Goal: Check status: Check status

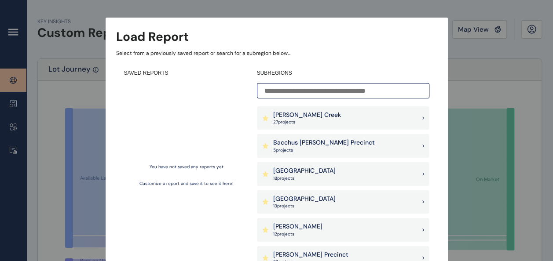
click at [477, 53] on div "Load Report Select from a previously saved report or search for a subregion bel…" at bounding box center [276, 123] width 553 height 246
click at [435, 23] on div "Load Report Select from a previously saved report or search for a subregion bel…" at bounding box center [277, 152] width 342 height 269
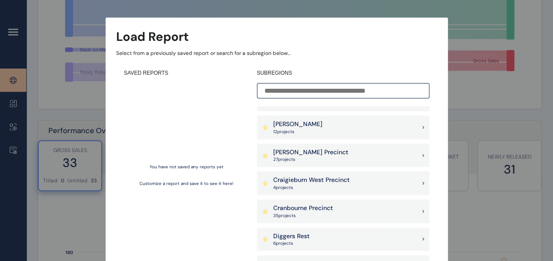
scroll to position [120, 0]
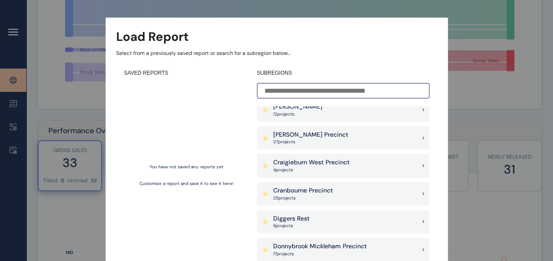
click at [182, 82] on div "SAVED REPORTS You have not saved any reports yet Customize a report and save it…" at bounding box center [186, 169] width 125 height 198
click at [151, 75] on h4 "SAVED REPORTS" at bounding box center [186, 73] width 125 height 7
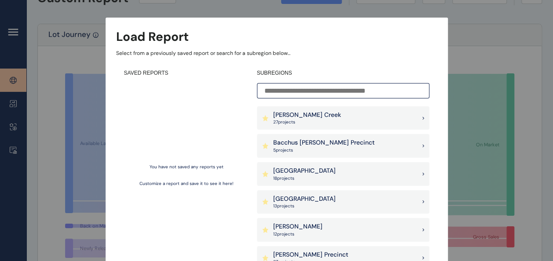
scroll to position [0, 0]
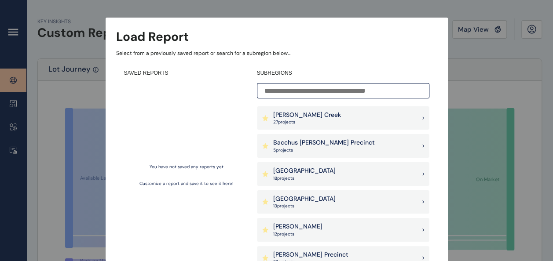
click at [393, 121] on div "[PERSON_NAME] Creek 27 project s" at bounding box center [343, 118] width 172 height 24
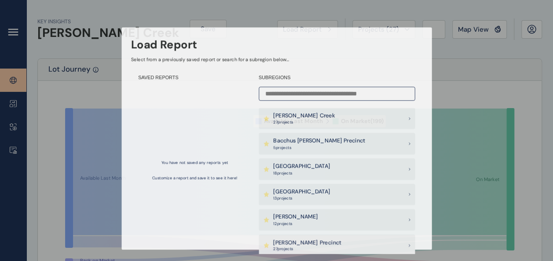
click at [393, 121] on icon at bounding box center [289, 172] width 433 height 127
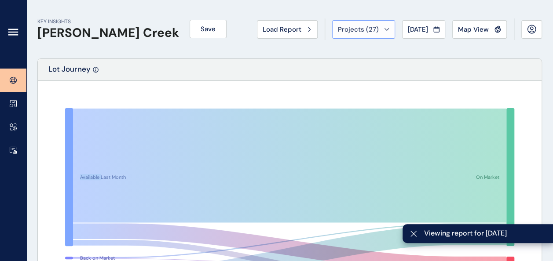
drag, startPoint x: 393, startPoint y: 121, endPoint x: 379, endPoint y: 32, distance: 90.3
click at [379, 32] on div "Projects ( 27 )" at bounding box center [363, 29] width 51 height 9
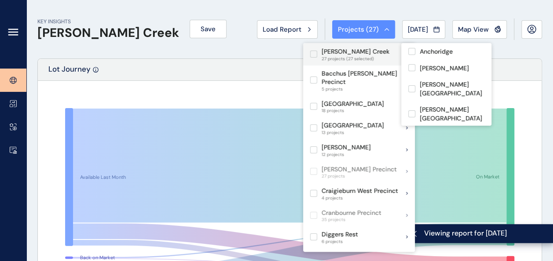
click at [315, 55] on label at bounding box center [313, 54] width 7 height 7
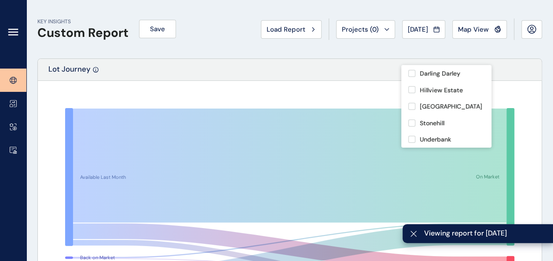
click at [270, 63] on div "Lot Journey" at bounding box center [290, 70] width 504 height 22
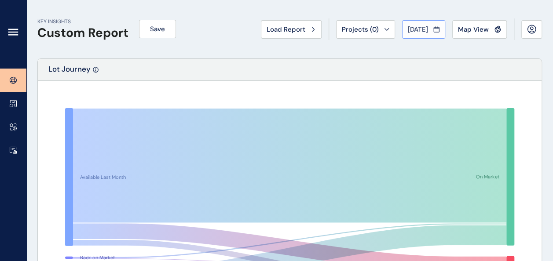
click at [415, 35] on button "[DATE]" at bounding box center [423, 29] width 43 height 18
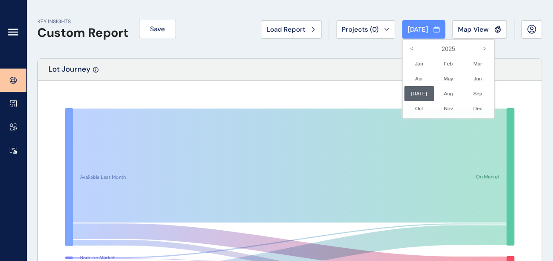
click at [368, 63] on div at bounding box center [276, 130] width 553 height 261
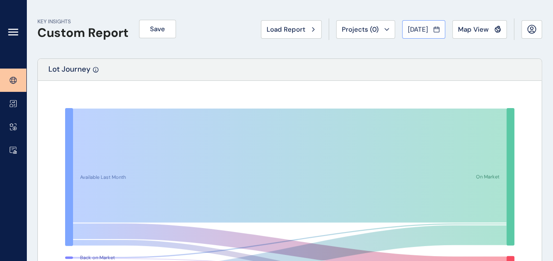
click at [428, 26] on span "[DATE]" at bounding box center [418, 29] width 20 height 9
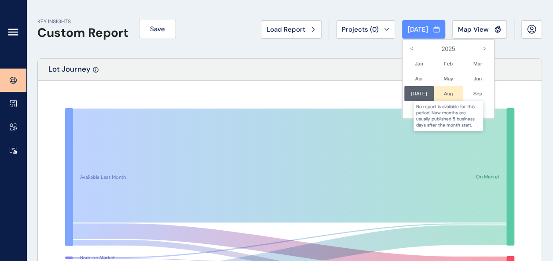
click at [445, 94] on div at bounding box center [448, 93] width 29 height 15
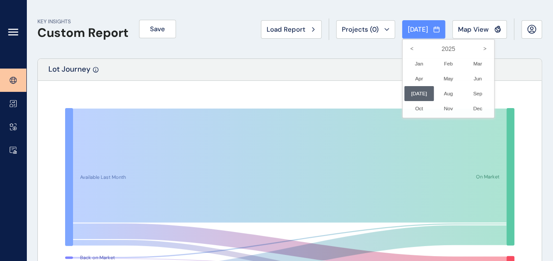
click at [369, 89] on div at bounding box center [276, 130] width 553 height 261
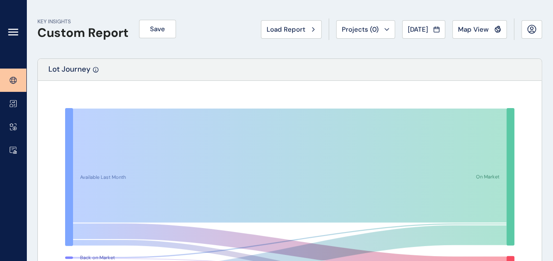
click at [18, 34] on icon at bounding box center [13, 32] width 11 height 11
